Goal: Transaction & Acquisition: Purchase product/service

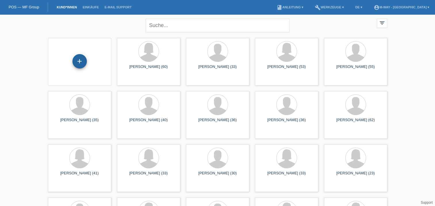
click at [80, 62] on div "+" at bounding box center [80, 61] width 14 height 14
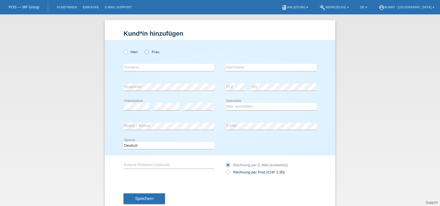
click at [144, 49] on icon at bounding box center [144, 49] width 0 height 0
click at [144, 53] on input "Frau" at bounding box center [146, 52] width 4 height 4
radio input "true"
click at [125, 68] on input "text" at bounding box center [168, 67] width 91 height 7
type input "Nina"
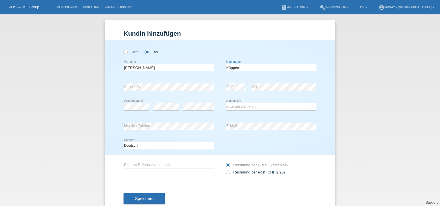
type input "Küppers"
click at [238, 107] on select "Bitte auswählen... Schweiz Deutschland Liechtenstein Österreich ------------ Af…" at bounding box center [271, 106] width 91 height 7
select select "DE"
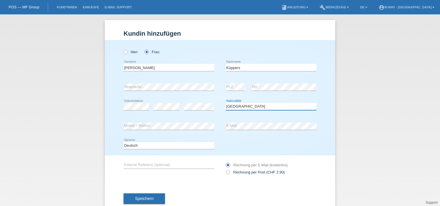
click at [226, 103] on select "Bitte auswählen... Schweiz Deutschland Liechtenstein Österreich ------------ Af…" at bounding box center [271, 106] width 91 height 7
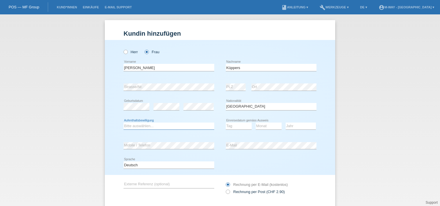
click at [144, 127] on select "Bitte auswählen... C B B - Flüchtlingsstatus Andere" at bounding box center [168, 126] width 91 height 7
select select "B"
click at [123, 123] on select "Bitte auswählen... C B B - Flüchtlingsstatus Andere" at bounding box center [168, 126] width 91 height 7
click at [234, 127] on select "Tag 01 02 03 04 05 06 07 08 09 10 11" at bounding box center [239, 126] width 26 height 7
click at [237, 127] on select "Tag 01 02 03 04 05 06 07 08 09 10 11" at bounding box center [239, 126] width 26 height 7
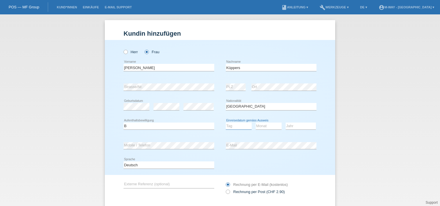
click at [237, 127] on select "Tag 01 02 03 04 05 06 07 08 09 10 11" at bounding box center [239, 126] width 26 height 7
click at [226, 123] on select "Tag 01 02 03 04 05 06 07 08 09 10 11" at bounding box center [239, 126] width 26 height 7
click at [245, 126] on select "Tag 01 02 03 04 05 06 07 08 09 10 11" at bounding box center [239, 126] width 26 height 7
select select "19"
click at [226, 123] on select "Tag 01 02 03 04 05 06 07 08 09 10 11" at bounding box center [239, 126] width 26 height 7
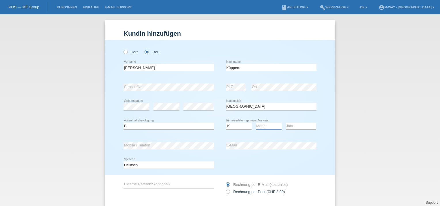
click at [258, 127] on select "Monat 01 02 03 04 05 06 07 08 09 10 11" at bounding box center [269, 126] width 26 height 7
select select "07"
click at [256, 123] on select "Monat 01 02 03 04 05 06 07 08 09 10 11" at bounding box center [269, 126] width 26 height 7
click at [290, 125] on select "Jahr 2025 2024 2023 2022 2021 2020 2019 2018 2017 2016 2015 2014 2013 2012 2011…" at bounding box center [301, 126] width 30 height 7
select select "2023"
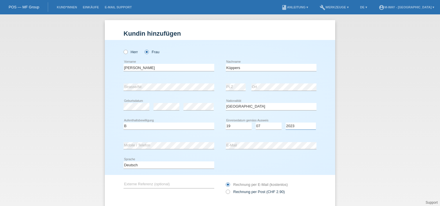
click at [286, 123] on select "Jahr 2025 2024 2023 2022 2021 2020 2019 2018 2017 2016 2015 2014 2013 2012 2011…" at bounding box center [301, 126] width 30 height 7
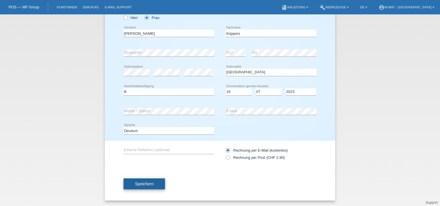
click at [143, 184] on span "Speichern" at bounding box center [144, 184] width 18 height 5
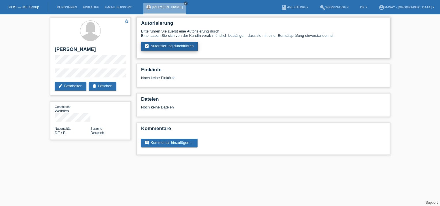
click at [169, 43] on link "assignment_turned_in Autorisierung durchführen" at bounding box center [169, 46] width 57 height 9
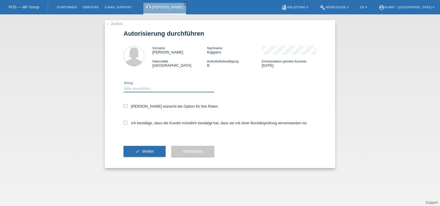
click at [129, 90] on select "Bitte auswählen CHF 1.00 - CHF 499.00 CHF 500.00 - CHF 1'999.00 CHF 2'000.00 - …" at bounding box center [168, 88] width 91 height 7
select select "3"
click at [123, 85] on select "Bitte auswählen CHF 1.00 - CHF 499.00 CHF 500.00 - CHF 1'999.00 CHF 2'000.00 - …" at bounding box center [168, 88] width 91 height 7
click at [125, 106] on icon at bounding box center [125, 106] width 4 height 4
click at [125, 106] on input "Kundin wünscht die Option für fixe Raten" at bounding box center [125, 106] width 4 height 4
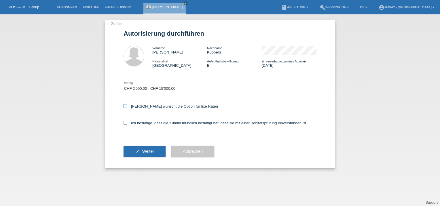
checkbox input "true"
click at [125, 123] on icon at bounding box center [125, 123] width 4 height 4
click at [125, 123] on input "Ich bestätige, dass die Kundin mündlich bestätigt hat, dass sie mit einer Bonit…" at bounding box center [125, 123] width 4 height 4
checkbox input "true"
click at [147, 151] on span "Weiter" at bounding box center [148, 151] width 12 height 5
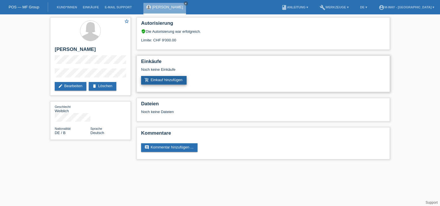
click at [167, 80] on link "add_shopping_cart Einkauf hinzufügen" at bounding box center [163, 80] width 45 height 9
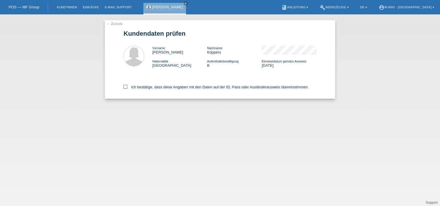
click at [126, 87] on icon at bounding box center [125, 87] width 4 height 4
click at [126, 87] on input "Ich bestätige, dass diese Angaben mit den Daten auf der ID, Pass oder Ausländer…" at bounding box center [125, 87] width 4 height 4
checkbox input "true"
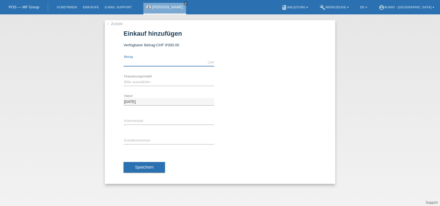
click at [142, 64] on input "text" at bounding box center [168, 62] width 91 height 7
type input "2400.00"
click at [135, 83] on select "Bitte auswählen Fixe Raten Kauf auf Rechnung mit Teilzahlungsoption" at bounding box center [168, 82] width 91 height 7
select select "77"
click at [123, 79] on select "Bitte auswählen Fixe Raten Kauf auf Rechnung mit Teilzahlungsoption" at bounding box center [168, 82] width 91 height 7
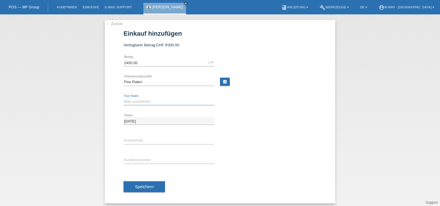
click at [137, 102] on select "Bitte auswählen 4 Raten 5 Raten 6 Raten 7 Raten 8 Raten 9 Raten 10 Raten 11 Rat…" at bounding box center [168, 101] width 91 height 7
select select "202"
click at [123, 98] on select "Bitte auswählen 4 Raten 5 Raten 6 Raten 7 Raten 8 Raten 9 Raten 10 Raten 11 Rat…" at bounding box center [168, 101] width 91 height 7
click at [140, 161] on input "text" at bounding box center [168, 160] width 91 height 7
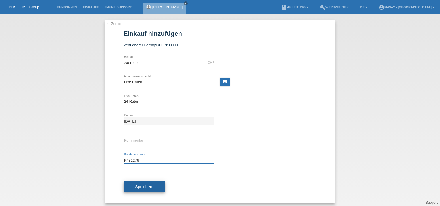
type input "K431276"
click at [144, 186] on span "Speichern" at bounding box center [144, 186] width 18 height 5
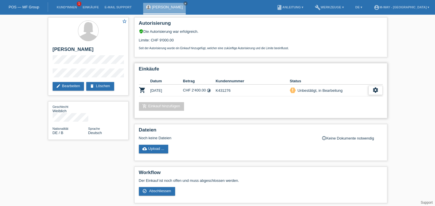
click at [375, 89] on icon "settings" at bounding box center [376, 90] width 6 height 6
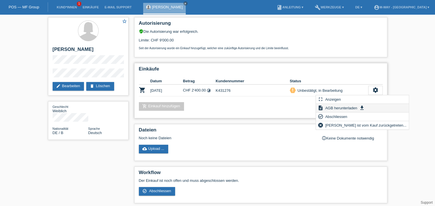
click at [344, 108] on span "AGB herunterladen" at bounding box center [342, 107] width 34 height 7
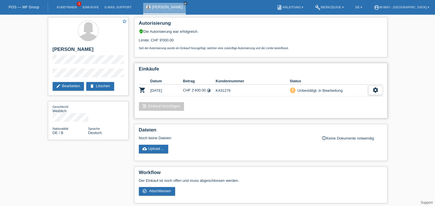
click at [377, 91] on icon "settings" at bounding box center [376, 90] width 6 height 6
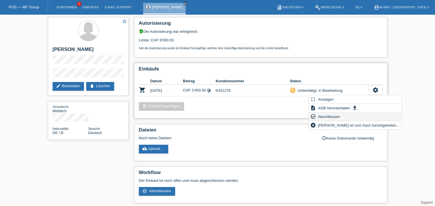
click at [334, 116] on span "Abschliessen" at bounding box center [329, 116] width 24 height 7
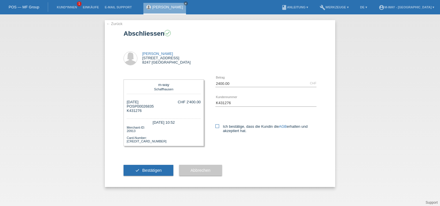
click at [217, 126] on icon at bounding box center [217, 126] width 4 height 4
click at [217, 126] on input "Ich bestätige, dass die Kundin die AGB erhalten und akzeptiert hat." at bounding box center [217, 126] width 4 height 4
checkbox input "true"
click at [151, 170] on span "Bestätigen" at bounding box center [152, 170] width 20 height 5
